Goal: Transaction & Acquisition: Register for event/course

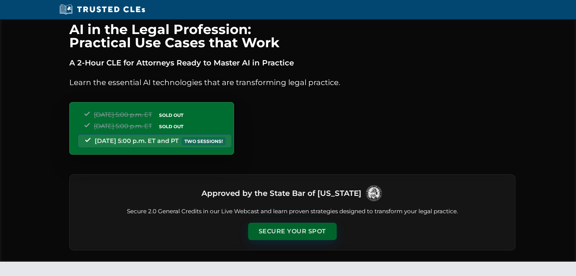
click at [290, 231] on button "Secure Your Spot" at bounding box center [292, 231] width 89 height 17
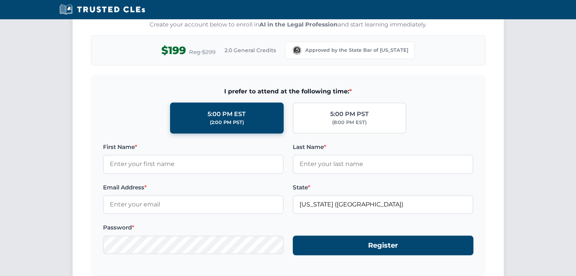
scroll to position [693, 0]
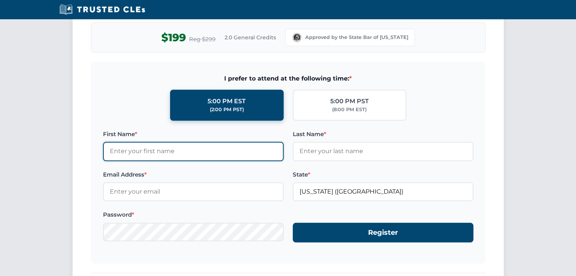
click at [162, 155] on input "First Name *" at bounding box center [193, 151] width 181 height 19
type input "ROBERT"
type input "MAXWELL"
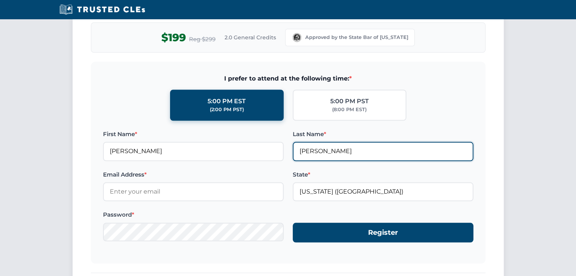
type input "ROB@LAWHG.NET"
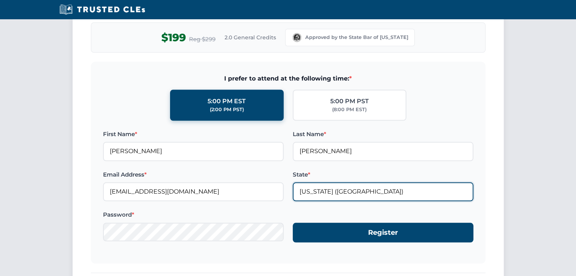
click at [320, 195] on input "Delaware (DE)" at bounding box center [383, 192] width 181 height 19
drag, startPoint x: 379, startPoint y: 186, endPoint x: 288, endPoint y: 189, distance: 91.3
click at [288, 189] on div "Email Address * ROB@LAWHG.NET State * Delaware (DE) Delaware (DE) Hawaii (HI) I…" at bounding box center [288, 185] width 370 height 31
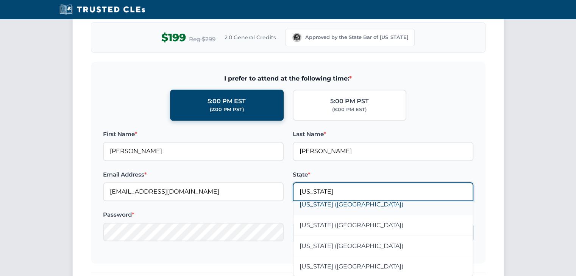
scroll to position [0, 0]
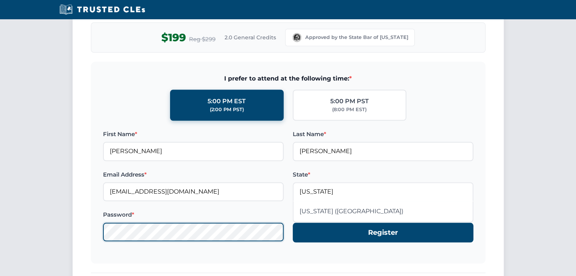
type input "Washington (WA)"
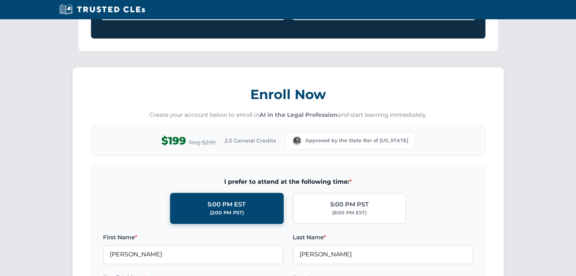
scroll to position [541, 0]
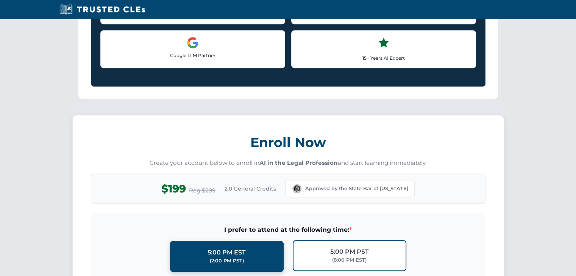
click at [352, 252] on div "5:00 PM PST" at bounding box center [349, 252] width 39 height 10
click at [0, 0] on input "5:00 PM PST (8:00 PM EST)" at bounding box center [0, 0] width 0 height 0
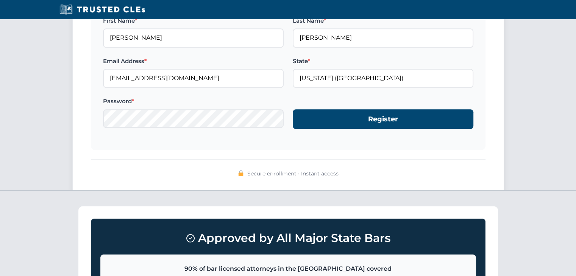
scroll to position [693, 0]
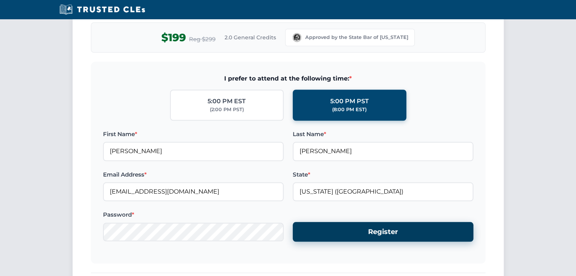
click at [385, 230] on button "Register" at bounding box center [383, 232] width 181 height 20
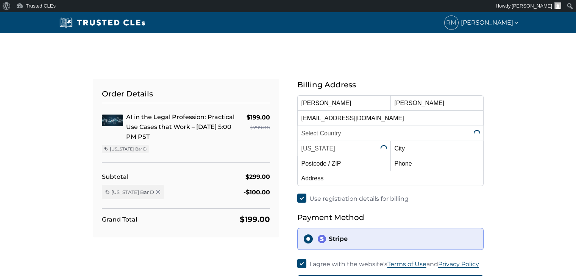
select select "United States"
select select "Washington"
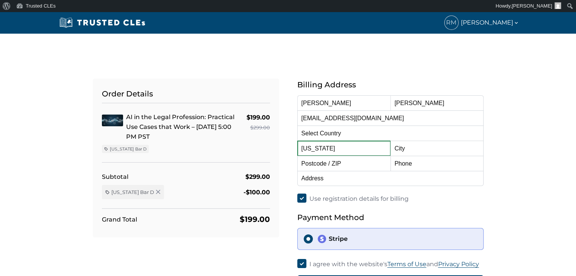
click at [318, 148] on select "Alabama Alaska American Samoa Arizona Arkansas Baker Island California Colorado…" at bounding box center [343, 148] width 93 height 15
click at [318, 150] on select "Alabama Alaska American Samoa Arizona Arkansas Baker Island California Colorado…" at bounding box center [343, 148] width 93 height 15
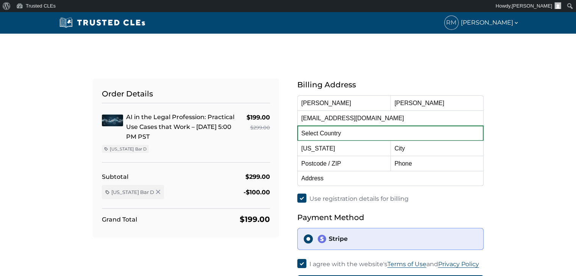
click at [318, 131] on select "Select Country Afghanistan Aland Islands Albania Algeria American Samoa Andorra…" at bounding box center [390, 133] width 186 height 15
click at [318, 132] on select "Select Country Afghanistan Aland Islands Albania Algeria American Samoa Andorra…" at bounding box center [390, 133] width 186 height 15
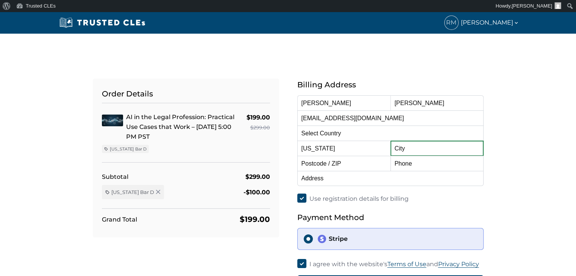
click at [419, 151] on input "text" at bounding box center [436, 148] width 93 height 15
type input "Seattle"
type input "98104"
type input "2064530160"
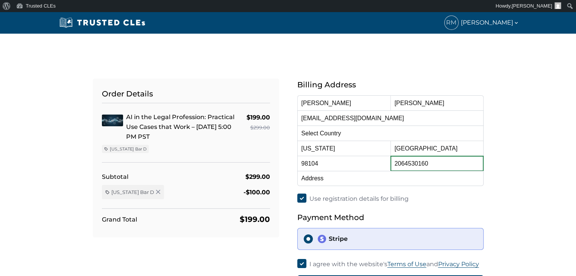
type input "1000 2nd Avenue, Suite 1770"
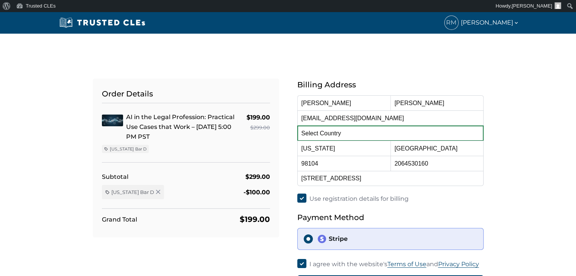
click at [358, 135] on select "Select Country Afghanistan Aland Islands Albania Algeria American Samoa Andorra…" at bounding box center [390, 133] width 186 height 15
drag, startPoint x: 358, startPoint y: 135, endPoint x: 348, endPoint y: 148, distance: 16.0
click at [358, 135] on select "Select Country Afghanistan Aland Islands Albania Algeria American Samoa Andorra…" at bounding box center [390, 133] width 186 height 15
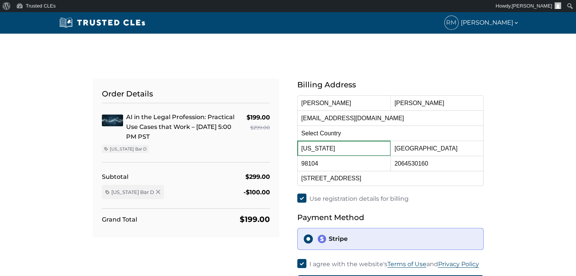
click at [344, 154] on select "Alabama Alaska American Samoa Arizona Arkansas Baker Island California Colorado…" at bounding box center [343, 148] width 93 height 15
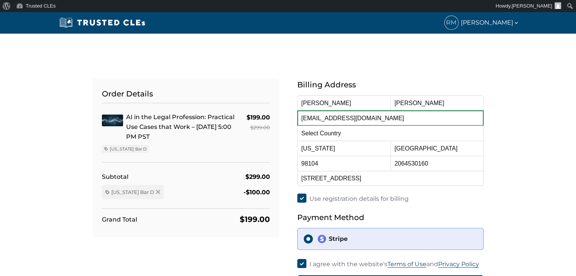
click at [379, 119] on input "[EMAIL_ADDRESS][DOMAIN_NAME]" at bounding box center [390, 118] width 186 height 15
click at [384, 117] on input "[EMAIL_ADDRESS][DOMAIN_NAME]" at bounding box center [390, 118] width 186 height 15
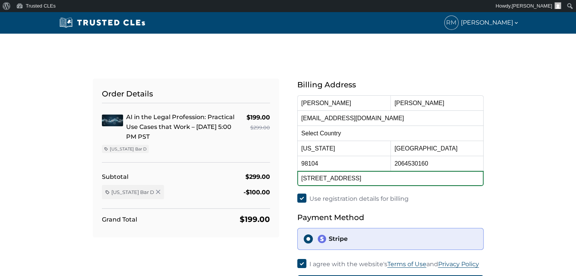
click at [436, 179] on input "[STREET_ADDRESS]" at bounding box center [390, 178] width 186 height 15
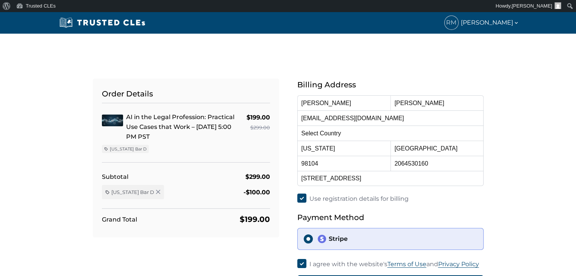
click at [503, 167] on div "Order Details AI in the Legal Profession: Practical Use Cases that Work – 10/15…" at bounding box center [288, 178] width 500 height 234
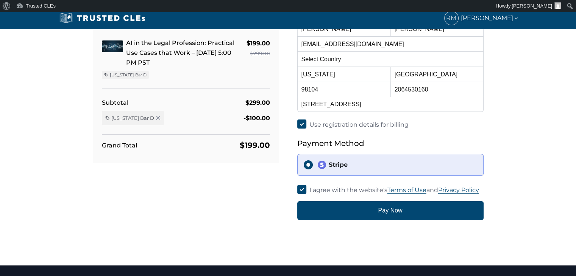
scroll to position [76, 0]
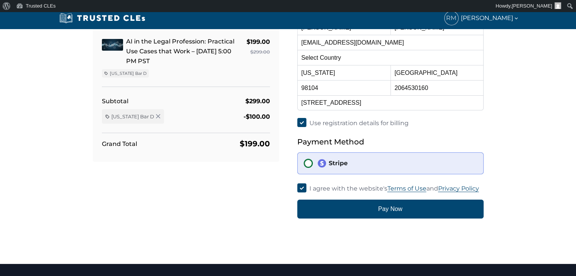
click at [308, 164] on input "Stripe" at bounding box center [308, 163] width 9 height 9
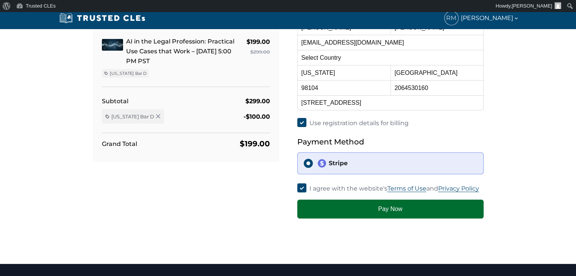
click at [404, 208] on button "Pay Now" at bounding box center [390, 209] width 186 height 19
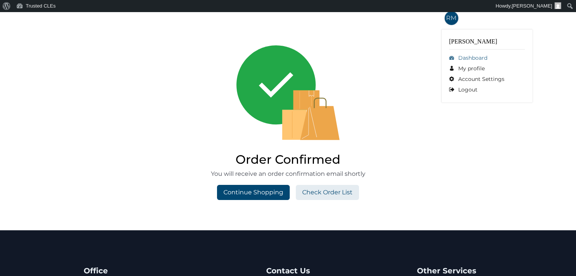
click at [472, 55] on link "Dashboard" at bounding box center [487, 58] width 76 height 11
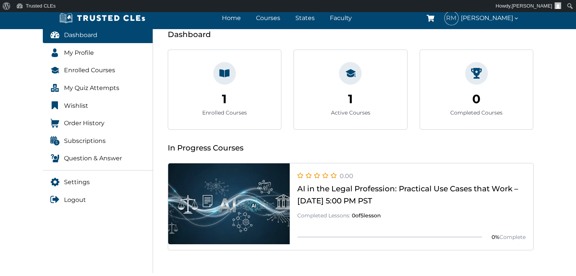
scroll to position [114, 0]
click at [75, 122] on span "Order History" at bounding box center [84, 124] width 41 height 10
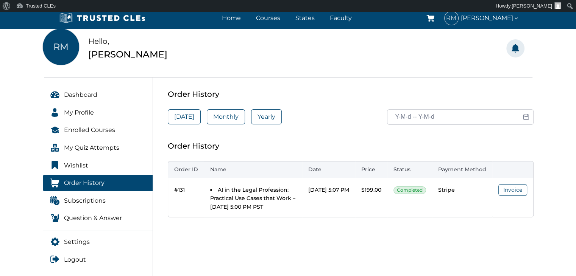
scroll to position [38, 0]
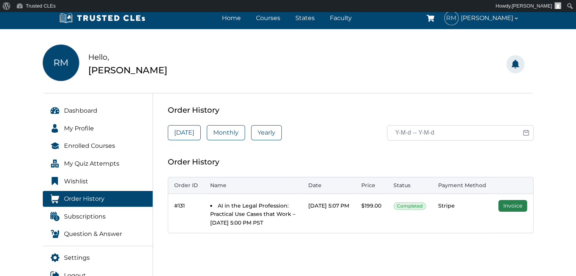
click at [504, 205] on link "Invoice" at bounding box center [512, 206] width 29 height 12
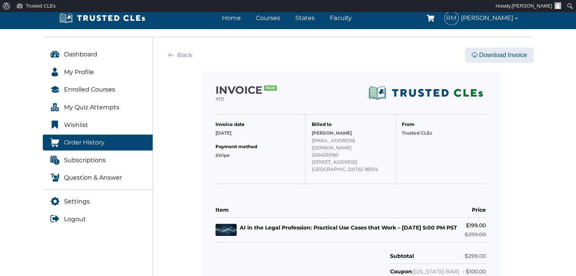
scroll to position [38, 0]
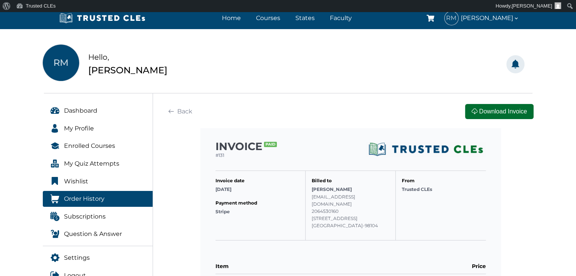
click at [497, 112] on button "Download Invoice" at bounding box center [499, 111] width 68 height 15
